Goal: Task Accomplishment & Management: Manage account settings

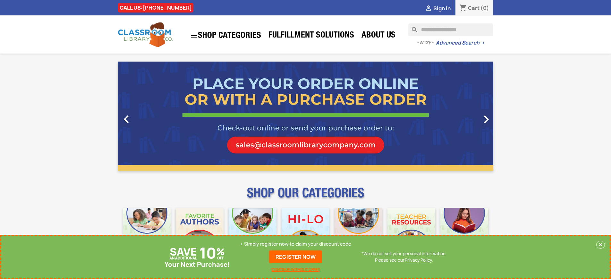
click at [296, 244] on p "+ Simply register now to claim your discount code" at bounding box center [295, 244] width 111 height 6
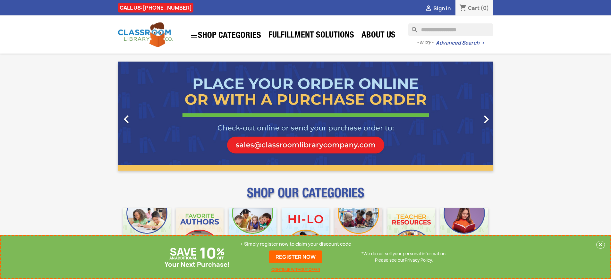
click at [296, 244] on p "+ Simply register now to claim your discount code" at bounding box center [295, 244] width 111 height 6
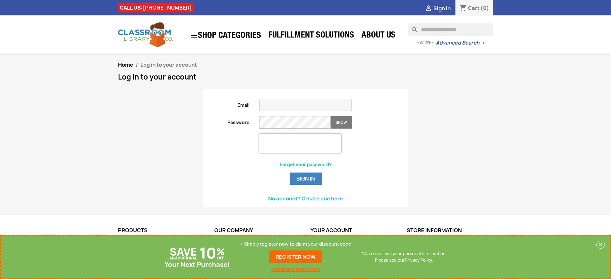
click at [296, 244] on p "+ Simply register now to claim your discount code" at bounding box center [295, 244] width 111 height 6
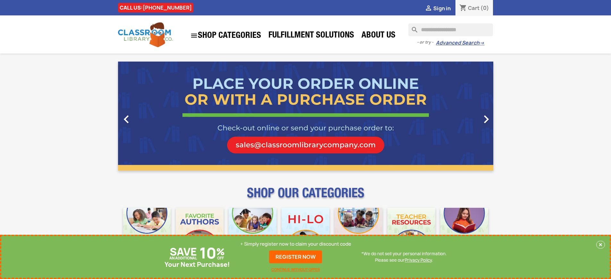
click at [296, 244] on p "+ Simply register now to claim your discount code" at bounding box center [295, 244] width 111 height 6
